Goal: Navigation & Orientation: Find specific page/section

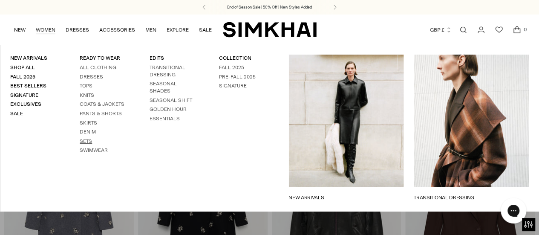
click at [87, 140] on link "Sets" at bounding box center [86, 141] width 12 height 6
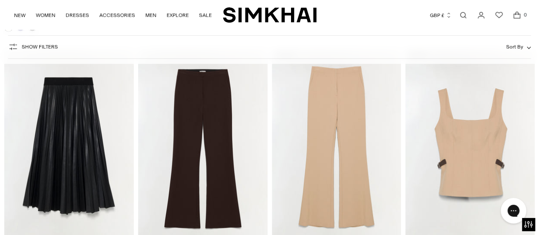
scroll to position [4136, 0]
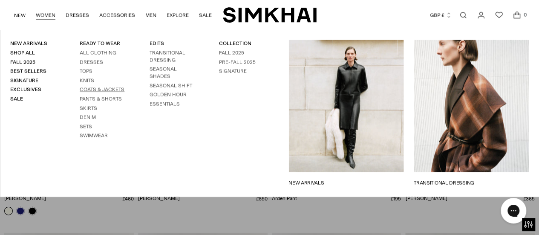
click at [87, 88] on link "Coats & Jackets" at bounding box center [102, 90] width 45 height 6
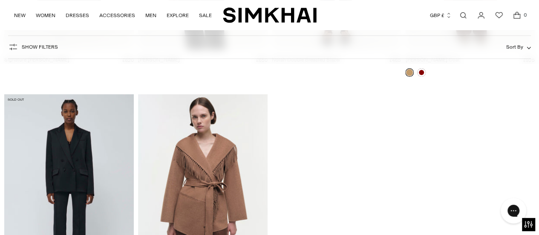
scroll to position [1698, 0]
